Goal: Feedback & Contribution: Submit feedback/report problem

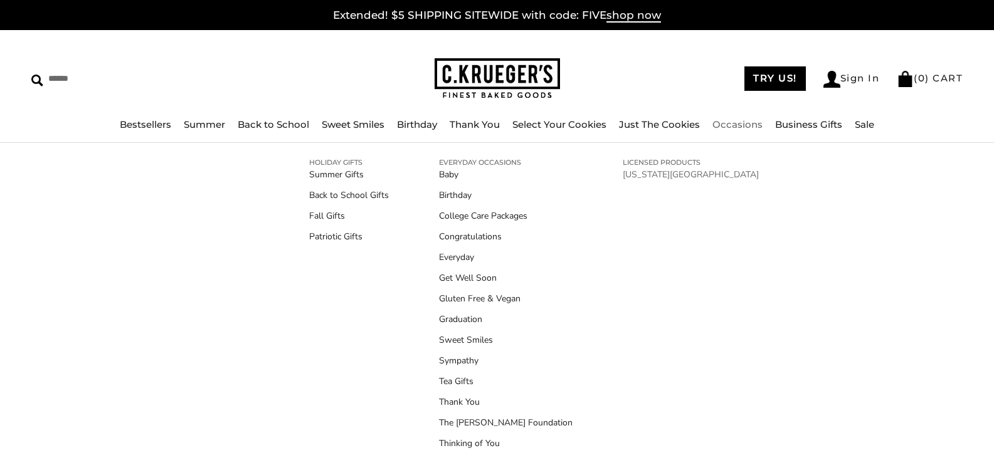
scroll to position [4, 0]
click at [486, 295] on link "Gluten Free & Vegan" at bounding box center [506, 298] width 134 height 13
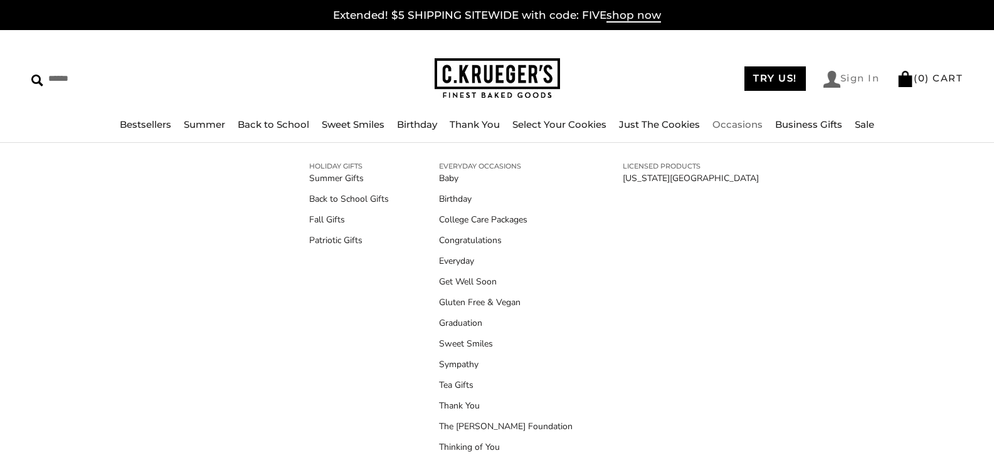
click at [844, 78] on link "Sign In" at bounding box center [851, 79] width 56 height 17
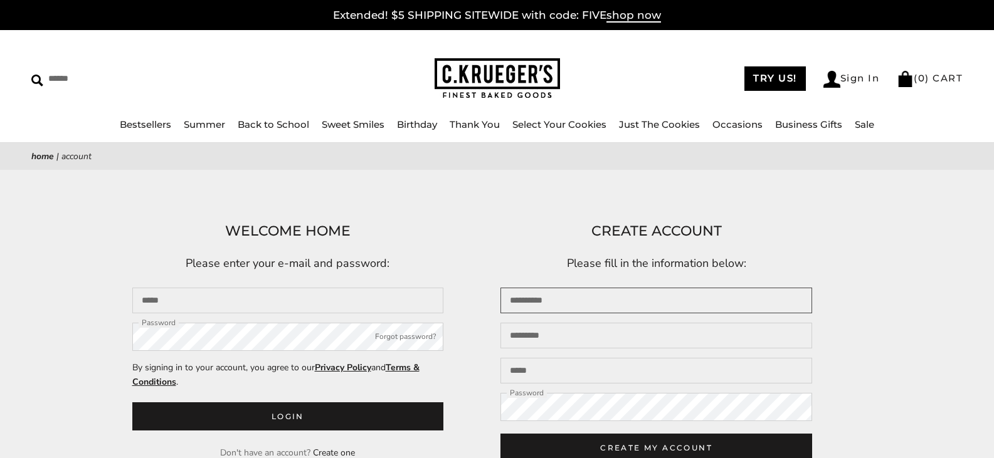
click at [610, 299] on input "First name" at bounding box center [656, 301] width 312 height 26
type input "*"
type input "*****"
click at [540, 340] on input "Last name" at bounding box center [656, 336] width 312 height 26
type input "*****"
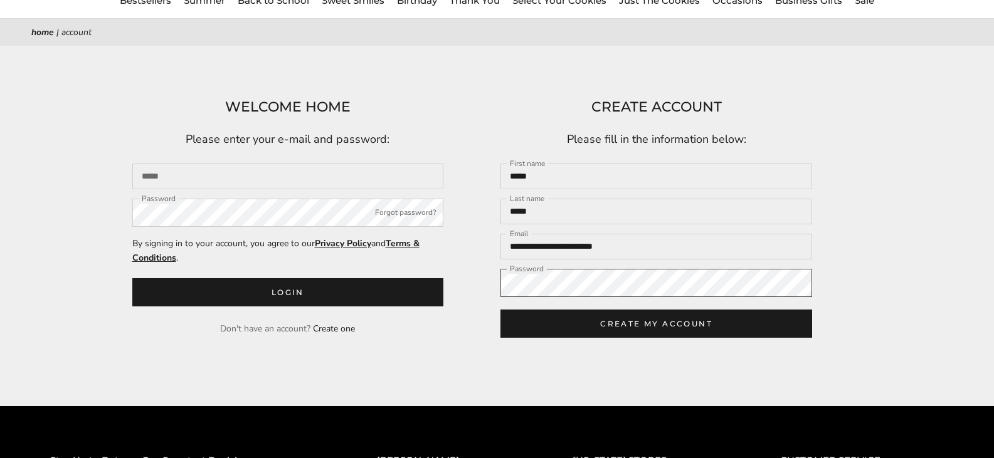
scroll to position [125, 0]
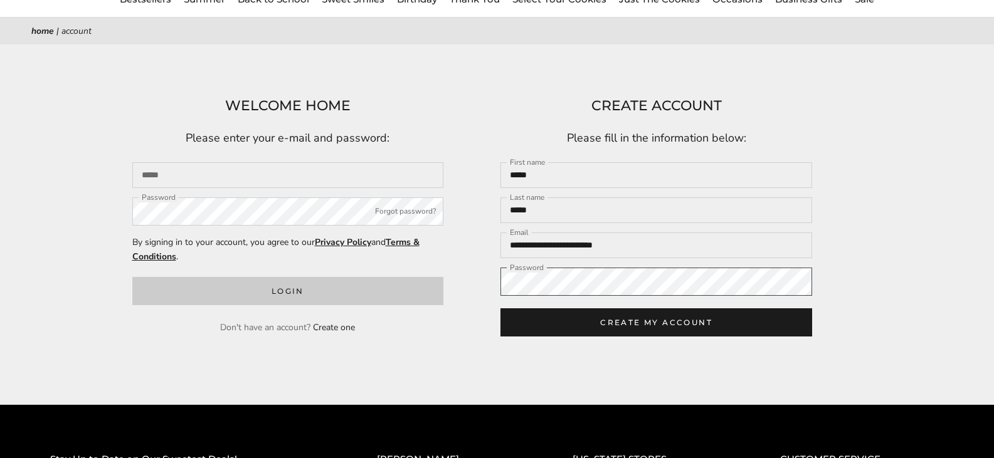
click at [430, 285] on div "WELCOME HOME Please enter your e-mail and password: Email Password Forgot passw…" at bounding box center [497, 225] width 752 height 260
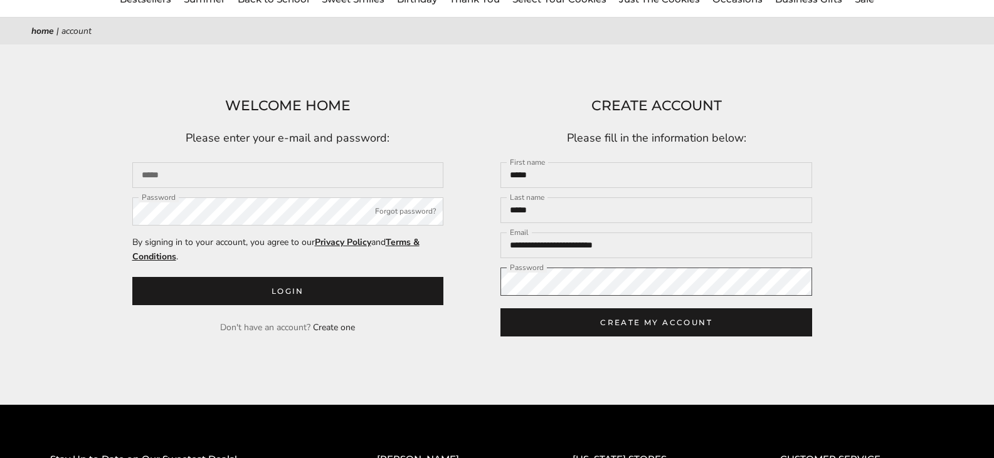
click at [445, 278] on div "WELCOME HOME Please enter your e-mail and password: Email Password Forgot passw…" at bounding box center [497, 225] width 752 height 260
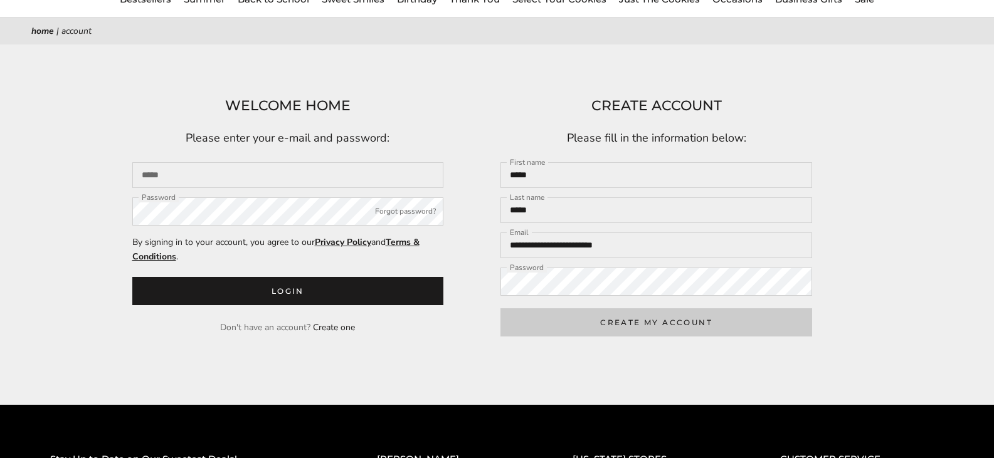
click at [610, 325] on button "CREATE MY ACCOUNT" at bounding box center [656, 322] width 312 height 28
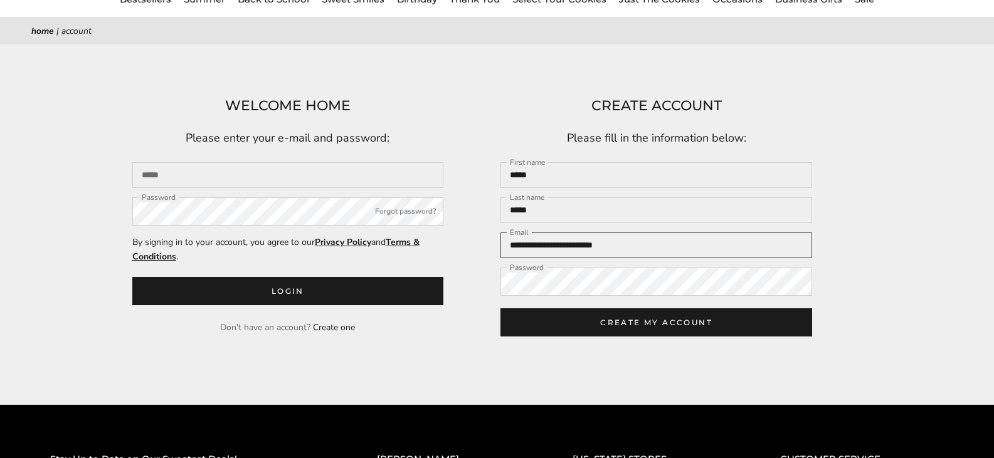
click at [604, 251] on input "**********" at bounding box center [656, 246] width 312 height 26
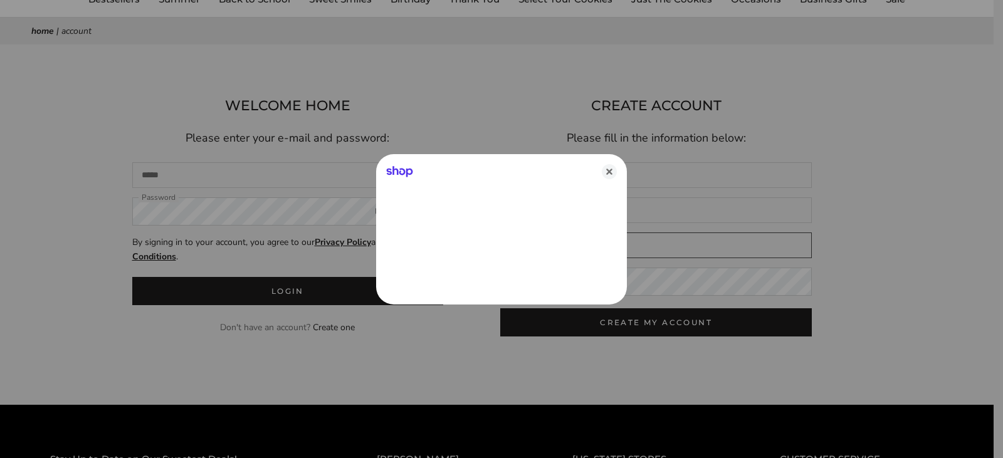
type input "**********"
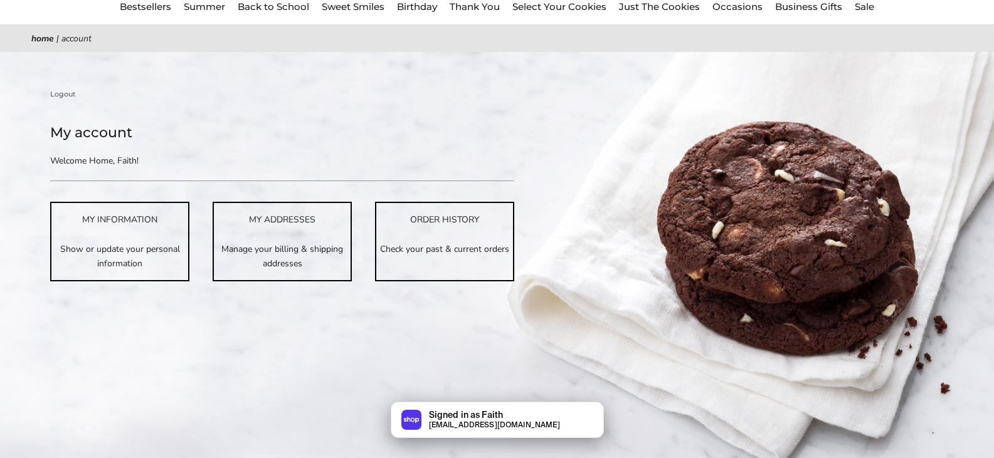
scroll to position [125, 0]
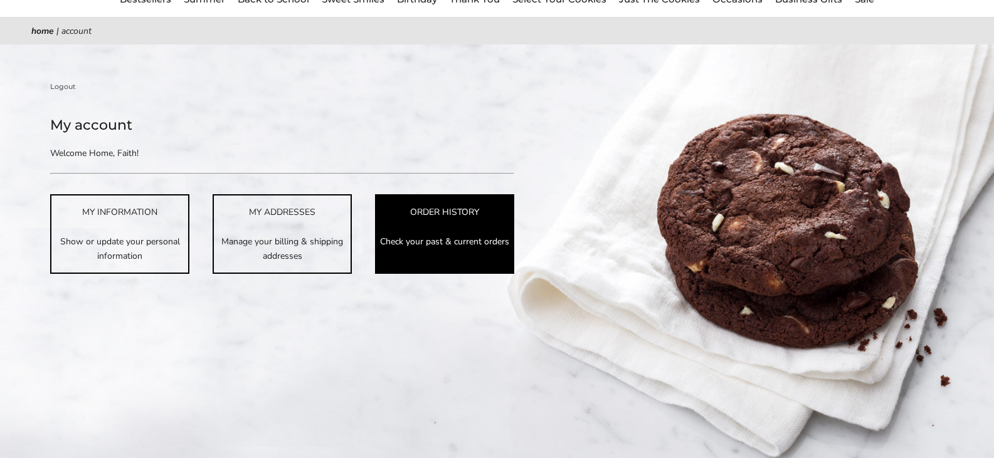
click at [446, 236] on p "Check your past & current orders" at bounding box center [444, 241] width 137 height 14
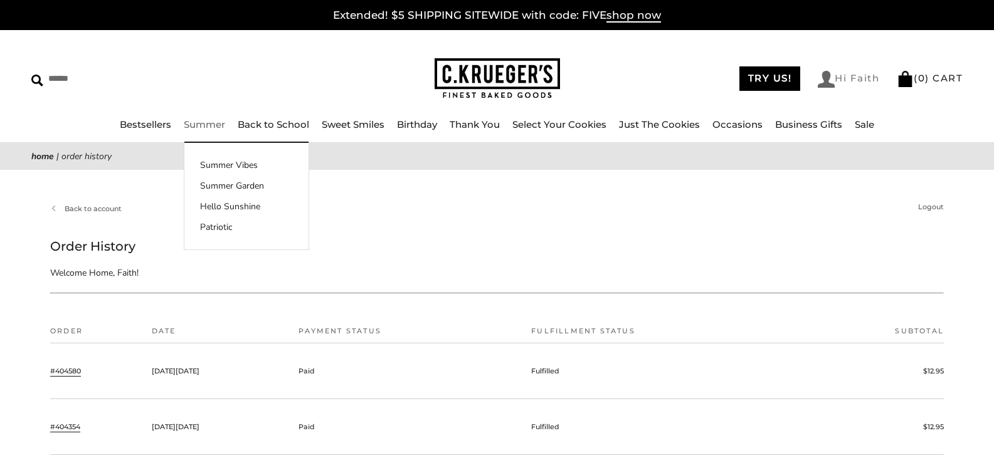
click at [847, 78] on link "Hi Faith" at bounding box center [847, 79] width 61 height 17
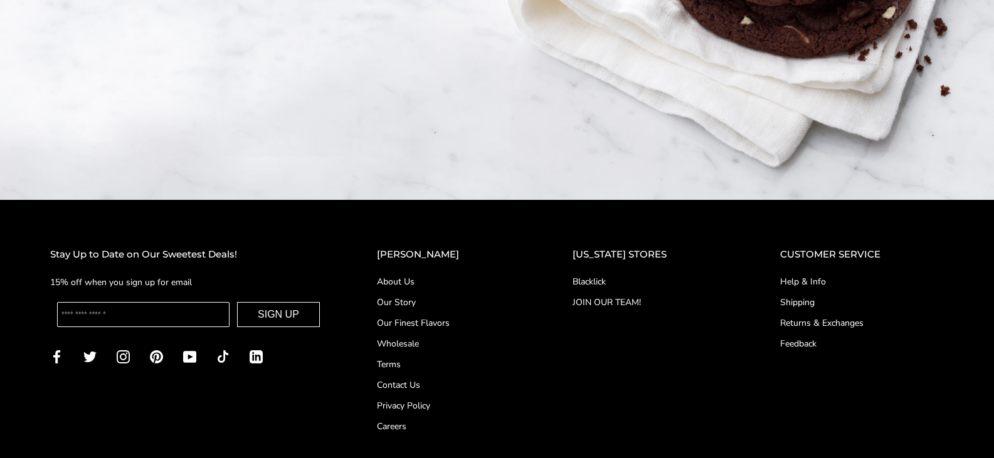
scroll to position [502, 0]
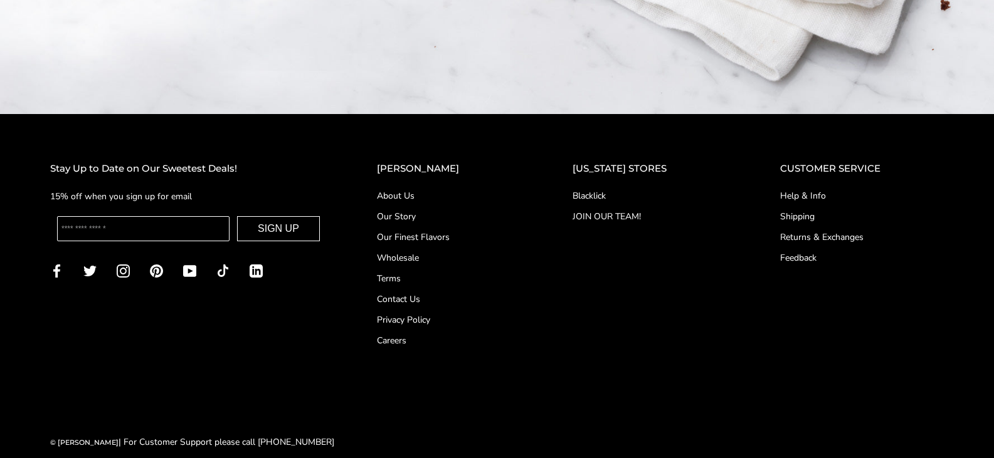
click at [422, 297] on link "Contact Us" at bounding box center [449, 299] width 145 height 13
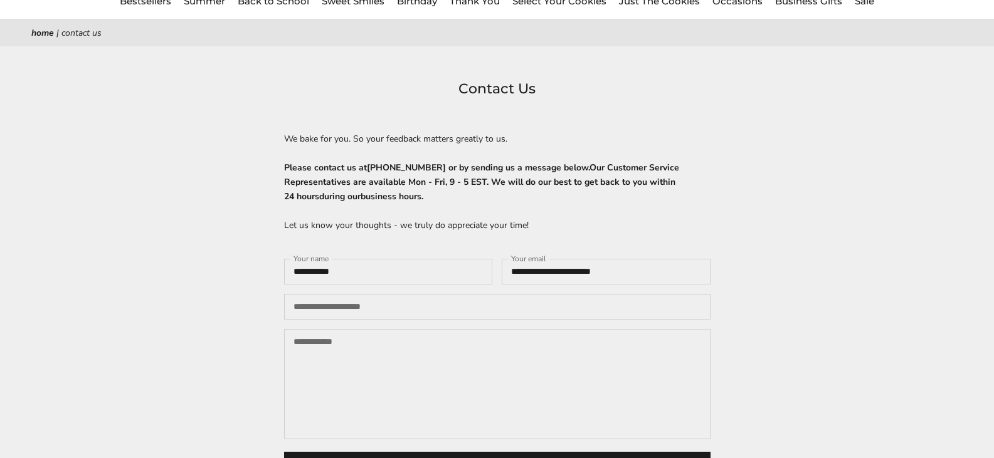
scroll to position [125, 0]
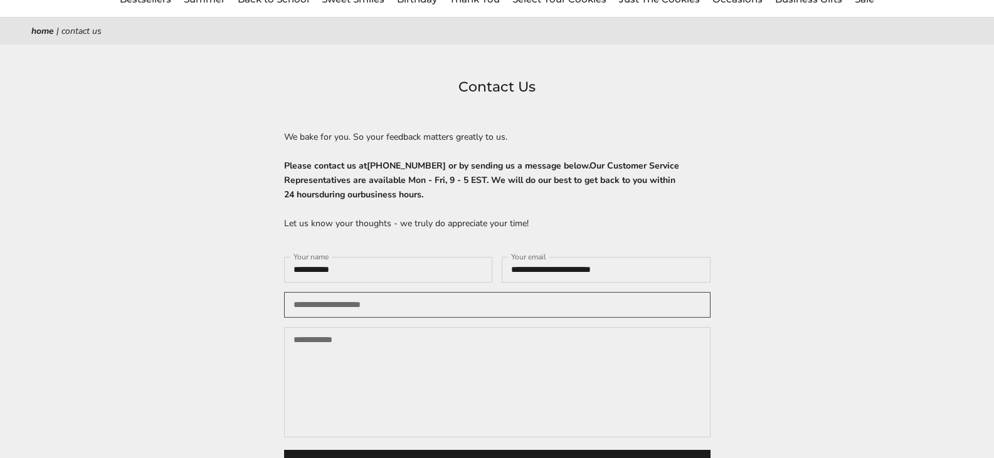
click at [374, 308] on input "Your phone (optional)" at bounding box center [497, 305] width 426 height 26
click at [321, 346] on textarea "Your message" at bounding box center [497, 382] width 426 height 110
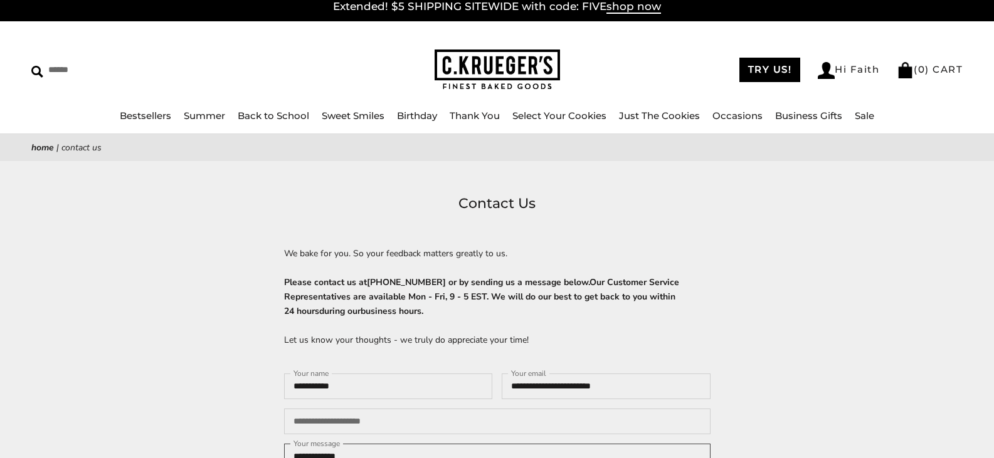
scroll to position [0, 0]
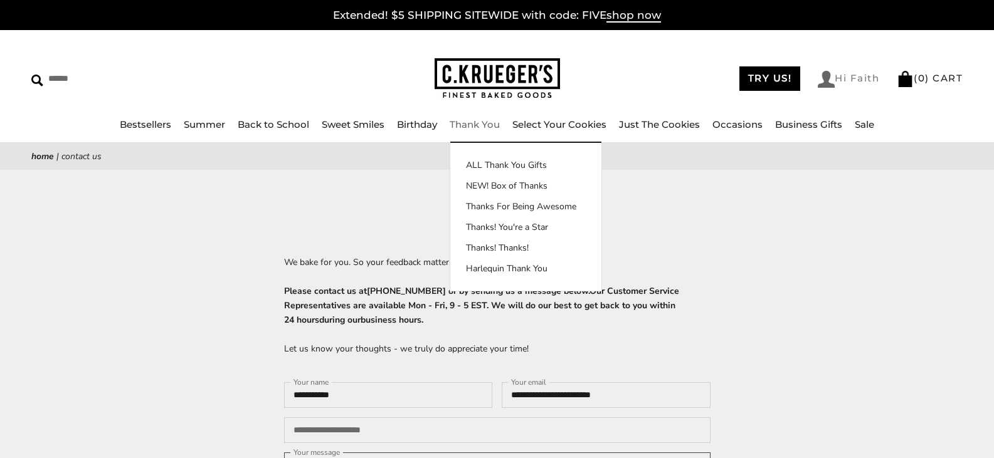
type textarea "**********"
click at [833, 78] on link "Hi Faith" at bounding box center [847, 79] width 61 height 17
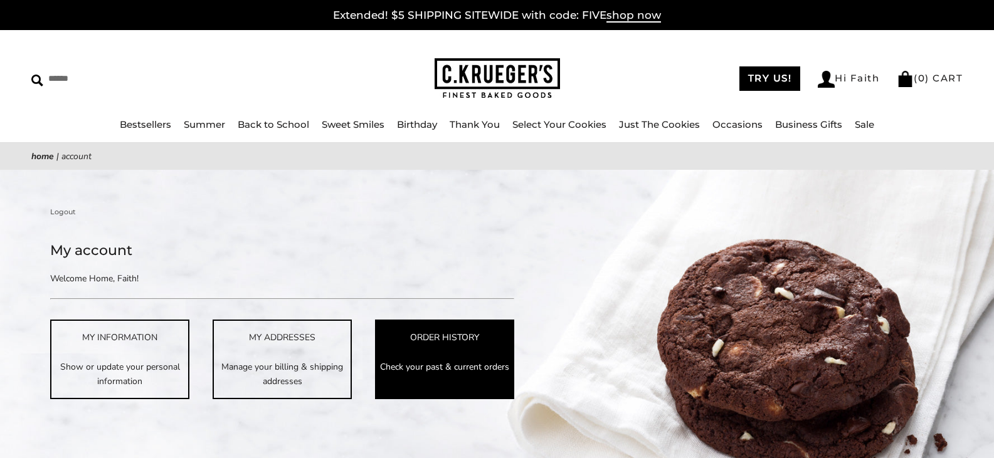
click at [440, 351] on link "ORDER HISTORY Check your past & current orders" at bounding box center [444, 359] width 139 height 79
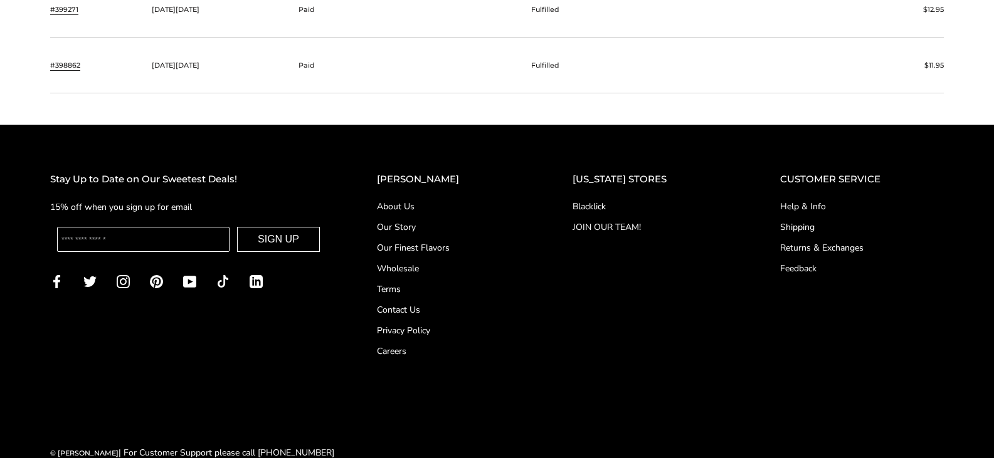
scroll to position [1228, 0]
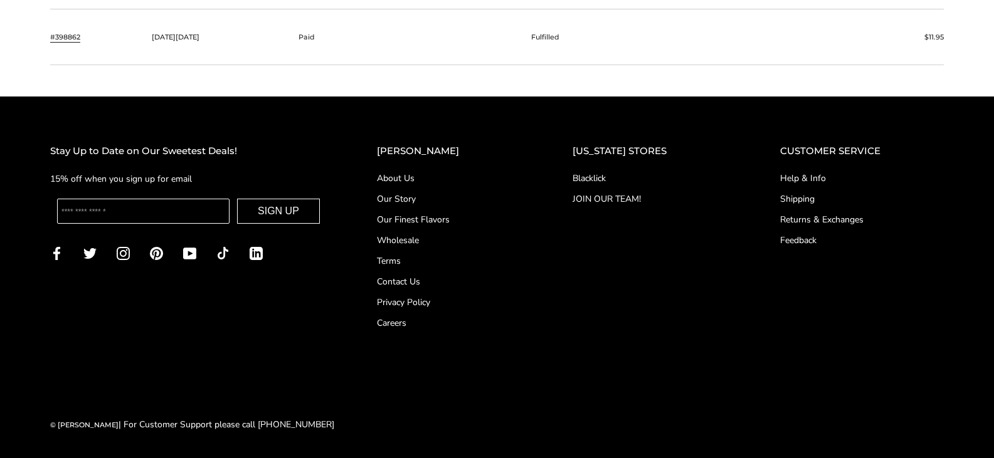
click at [419, 281] on link "Contact Us" at bounding box center [449, 281] width 145 height 13
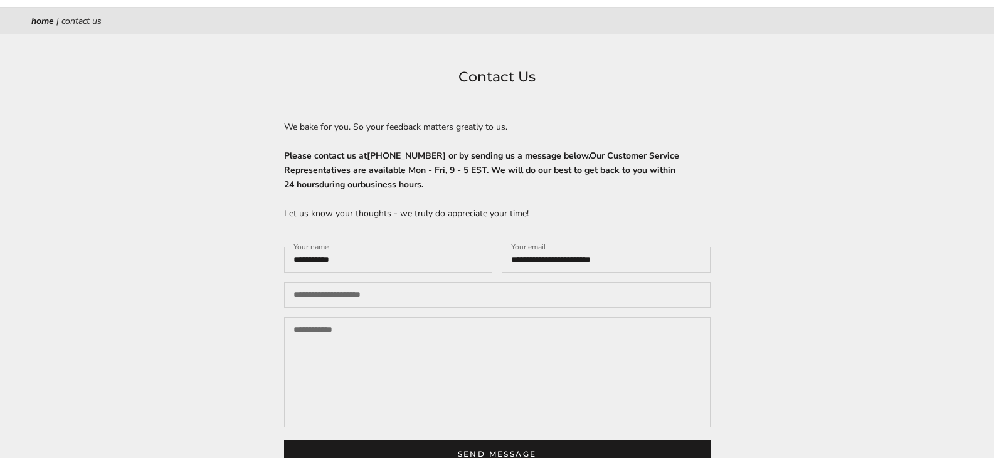
scroll to position [188, 0]
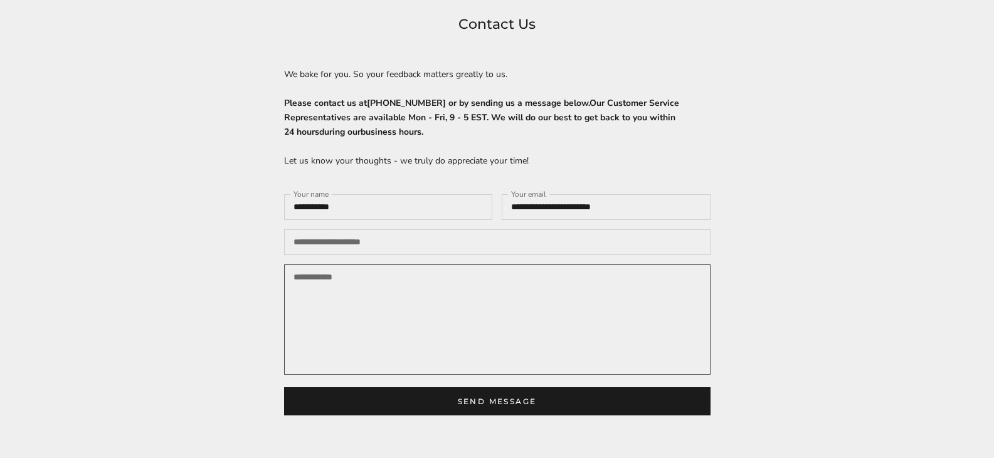
click at [344, 280] on textarea "Your message" at bounding box center [497, 320] width 426 height 110
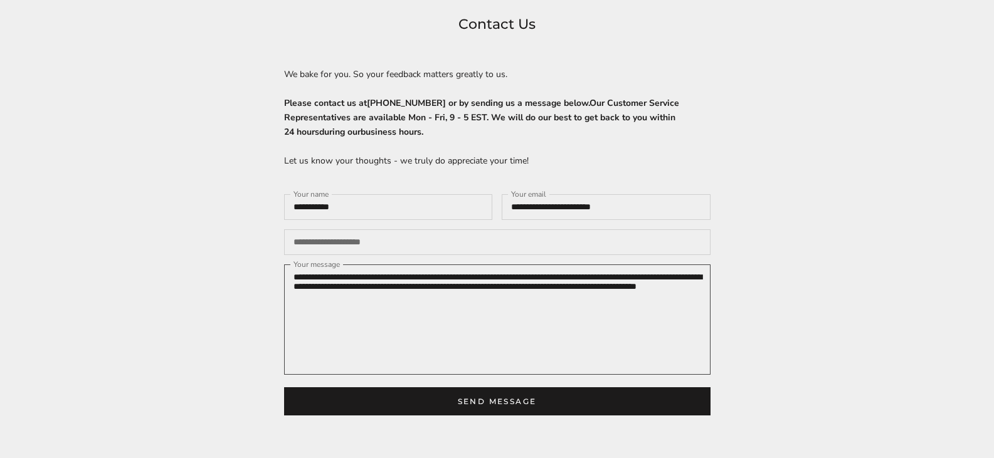
click at [572, 295] on textarea "**********" at bounding box center [497, 320] width 426 height 110
click at [386, 292] on textarea "**********" at bounding box center [497, 320] width 426 height 110
drag, startPoint x: 443, startPoint y: 293, endPoint x: 495, endPoint y: 298, distance: 51.6
click at [508, 314] on textarea "**********" at bounding box center [497, 320] width 426 height 110
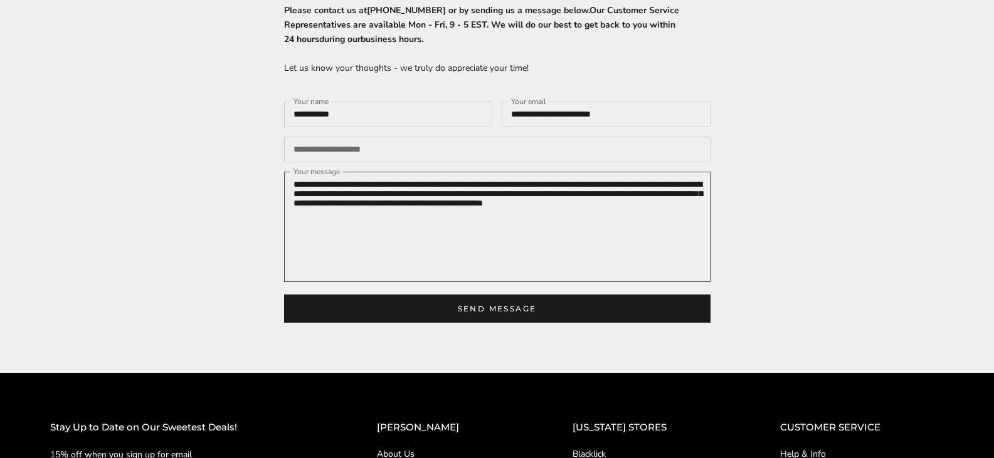
scroll to position [251, 0]
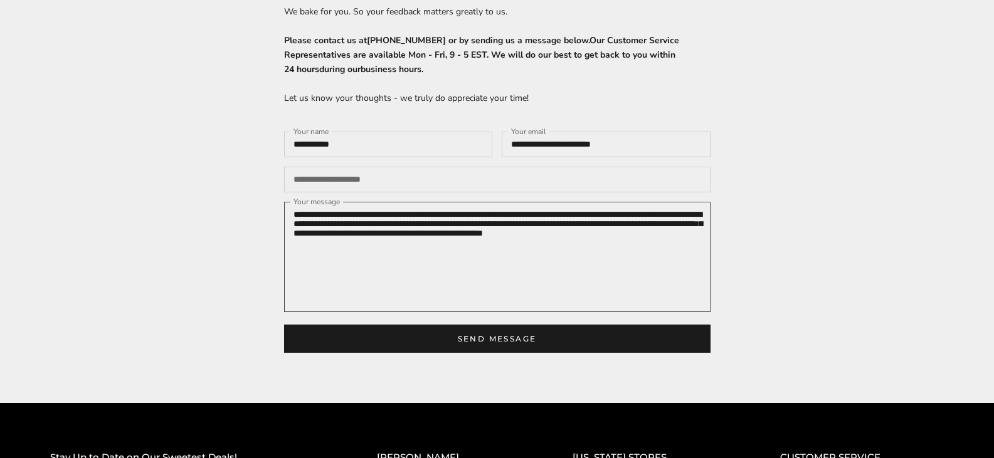
type textarea "**********"
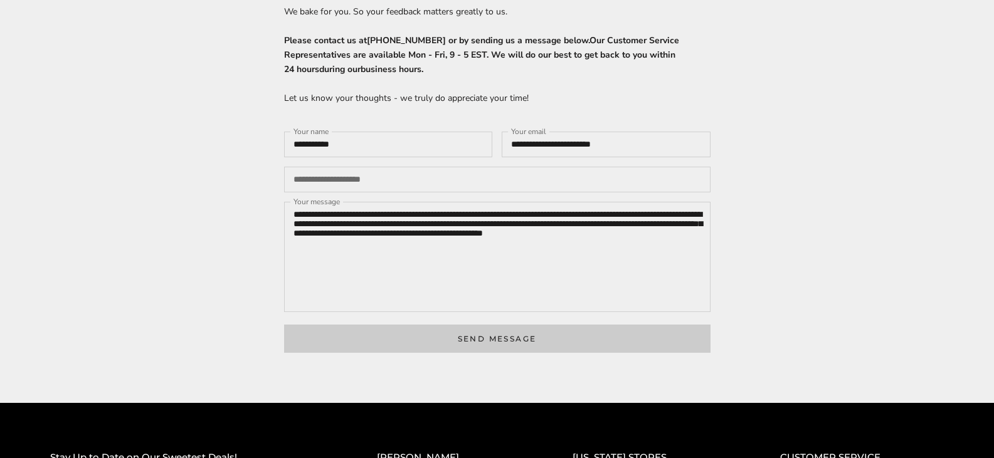
click at [485, 353] on button "Send message" at bounding box center [497, 339] width 426 height 28
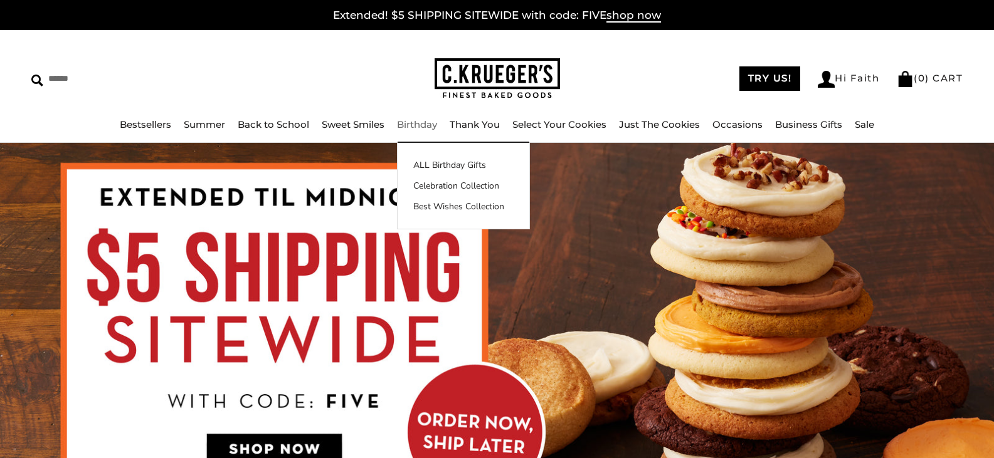
click at [419, 124] on link "Birthday" at bounding box center [417, 124] width 40 height 12
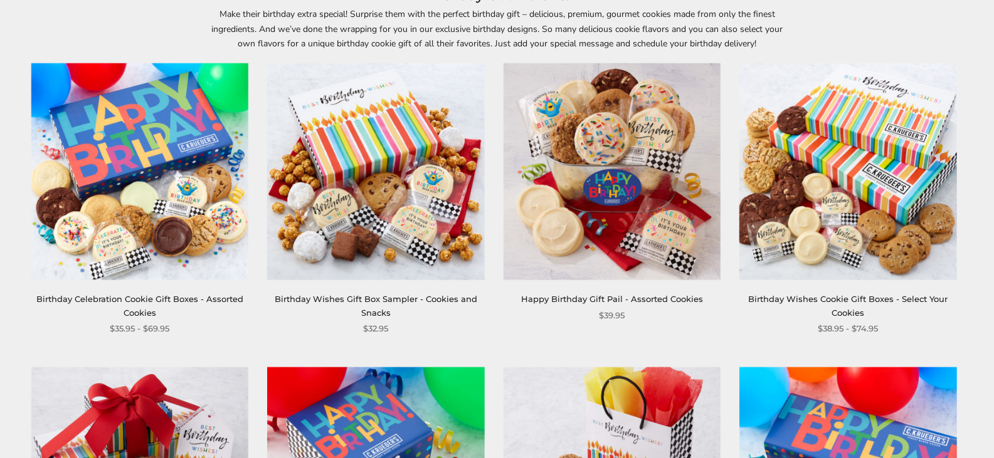
scroll to position [313, 0]
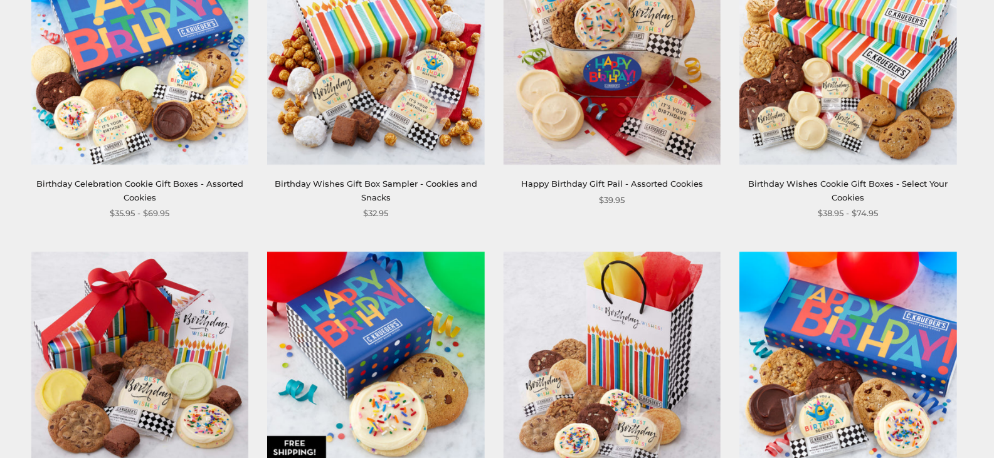
click at [392, 102] on img at bounding box center [375, 56] width 217 height 217
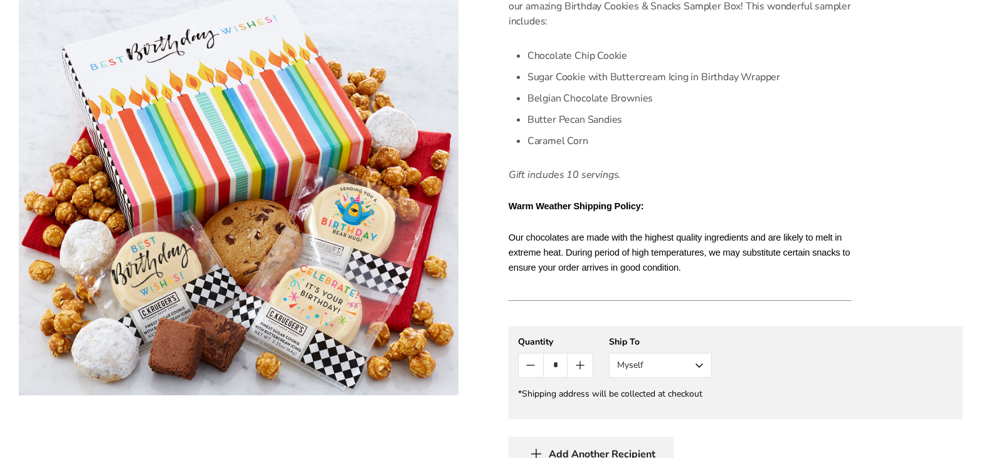
scroll to position [251, 0]
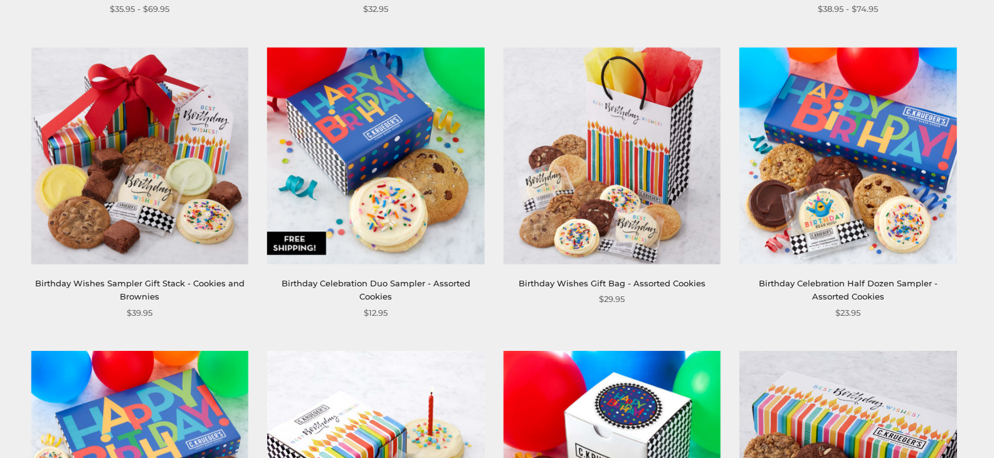
scroll to position [502, 0]
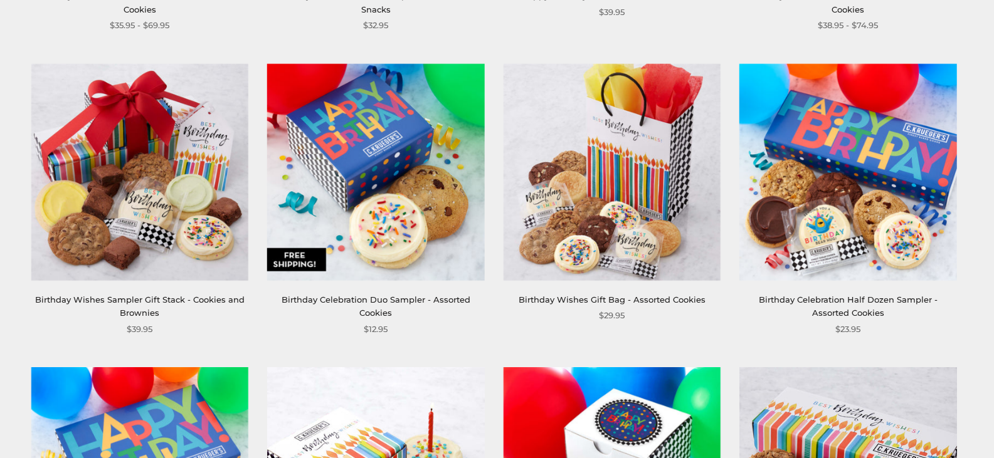
click at [376, 167] on img at bounding box center [375, 171] width 217 height 217
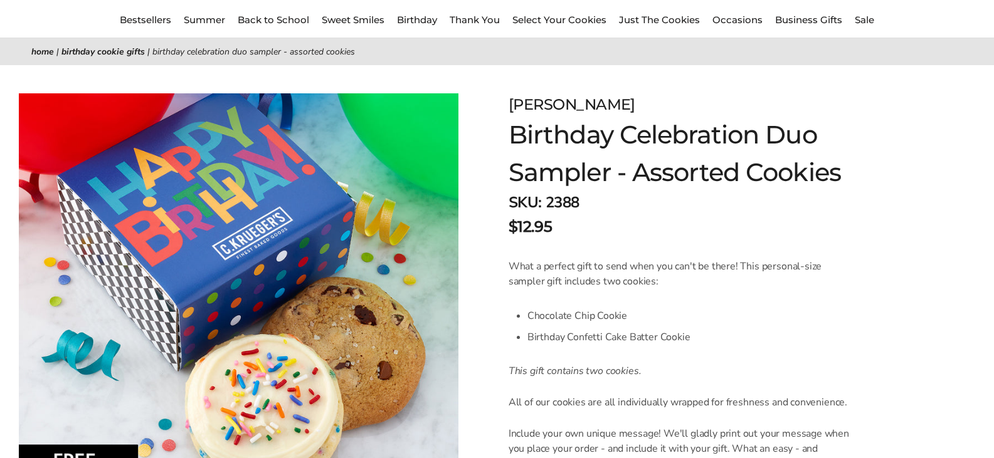
scroll to position [63, 0]
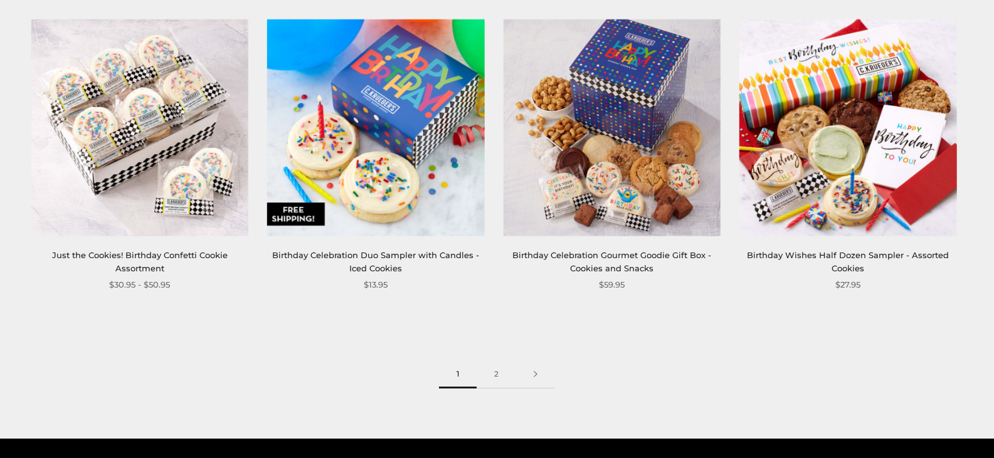
scroll to position [1755, 0]
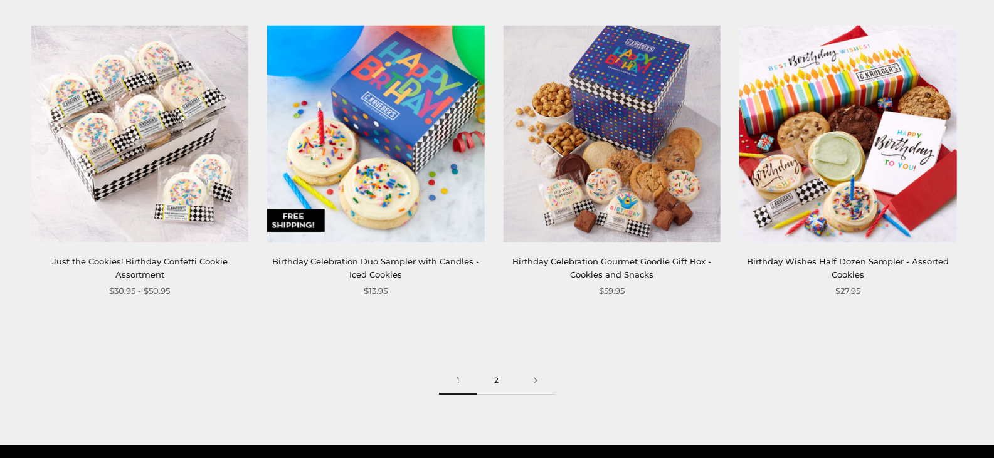
click at [495, 378] on link "2" at bounding box center [495, 381] width 39 height 28
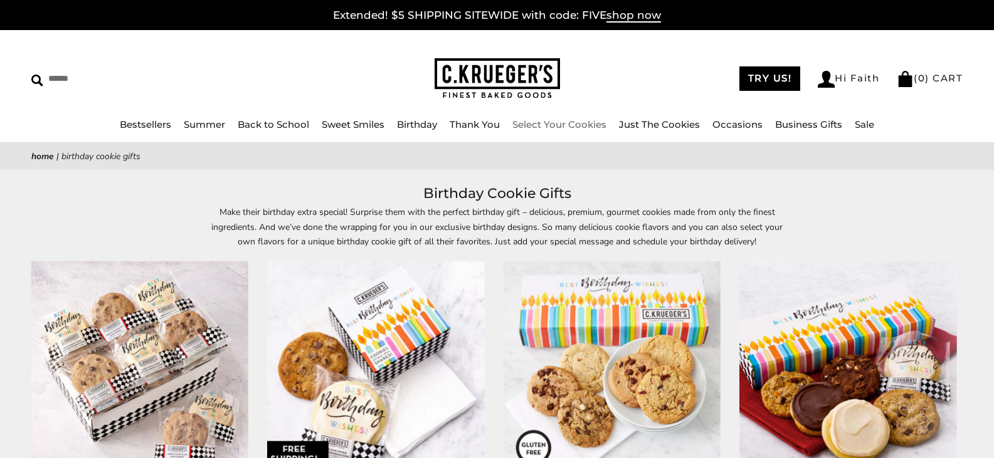
click at [561, 125] on link "Select Your Cookies" at bounding box center [559, 124] width 94 height 12
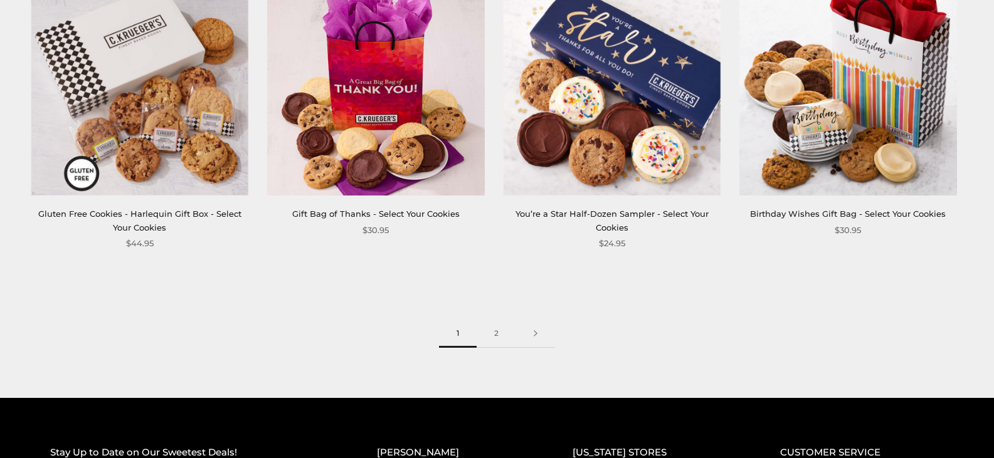
scroll to position [1818, 0]
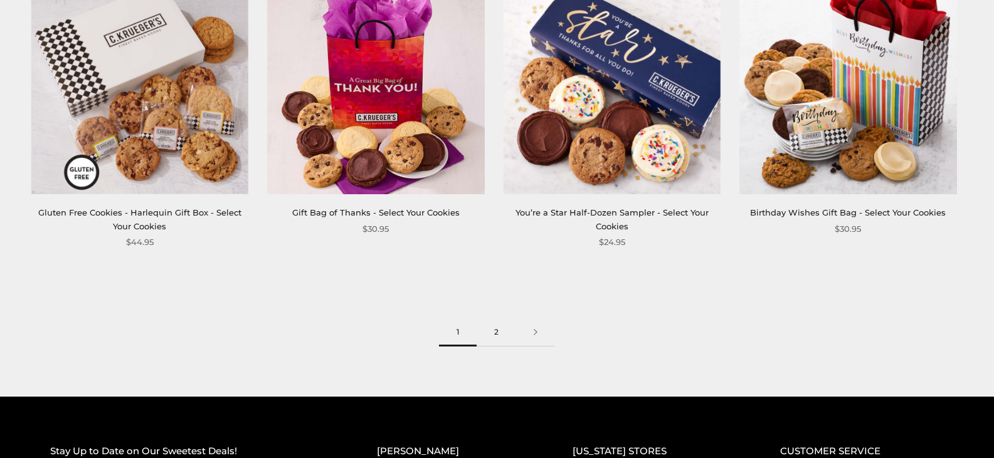
click at [494, 330] on link "2" at bounding box center [495, 332] width 39 height 28
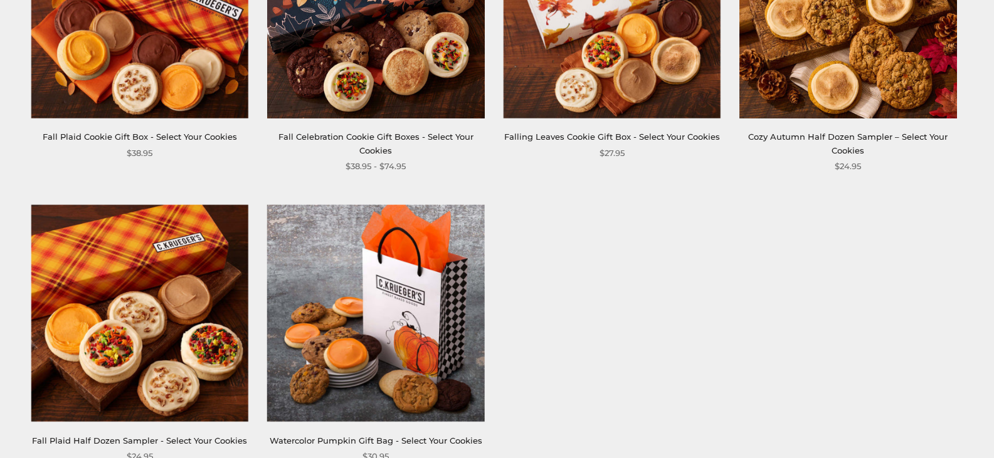
scroll to position [502, 0]
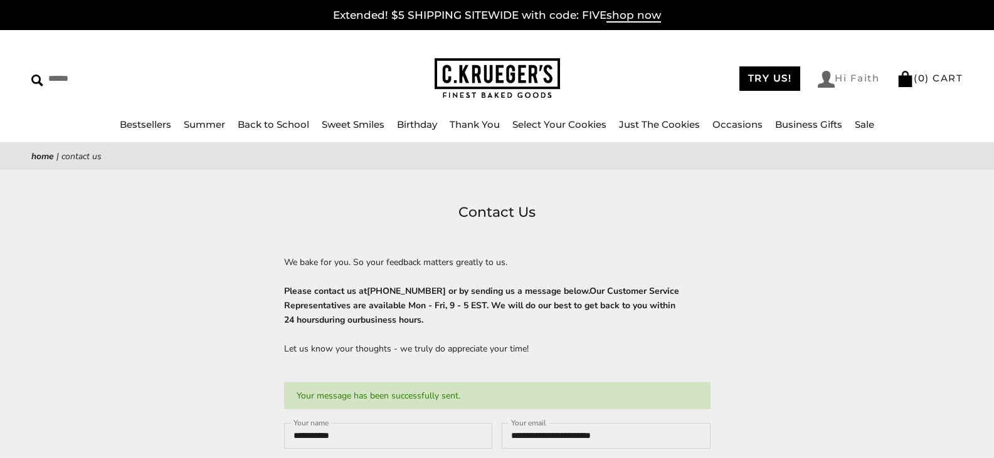
click at [834, 75] on link "Hi Faith" at bounding box center [847, 79] width 61 height 17
